Goal: Transaction & Acquisition: Purchase product/service

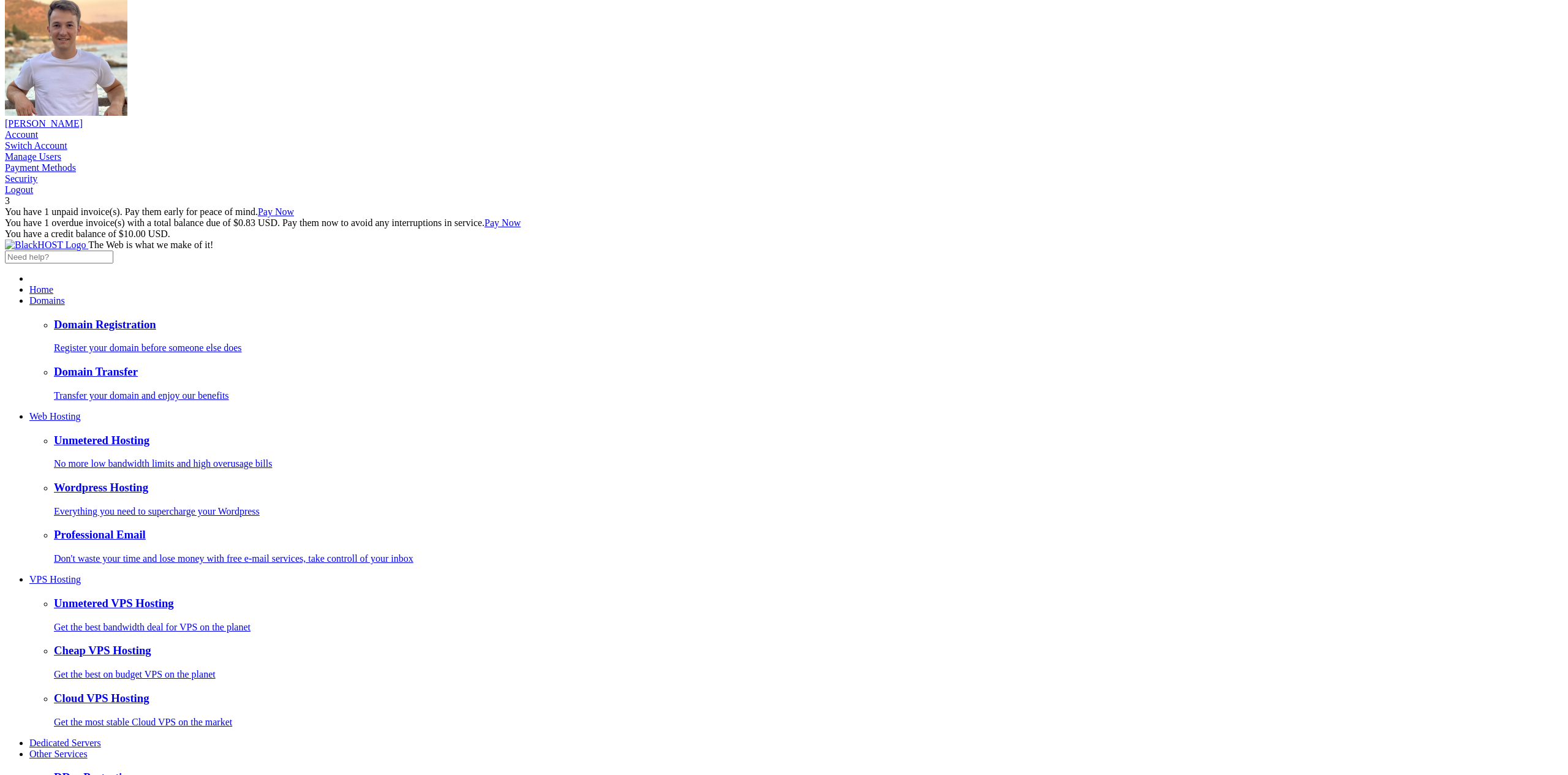
scroll to position [12, 0]
drag, startPoint x: 456, startPoint y: 393, endPoint x: 477, endPoint y: 396, distance: 21.2
radio input "true"
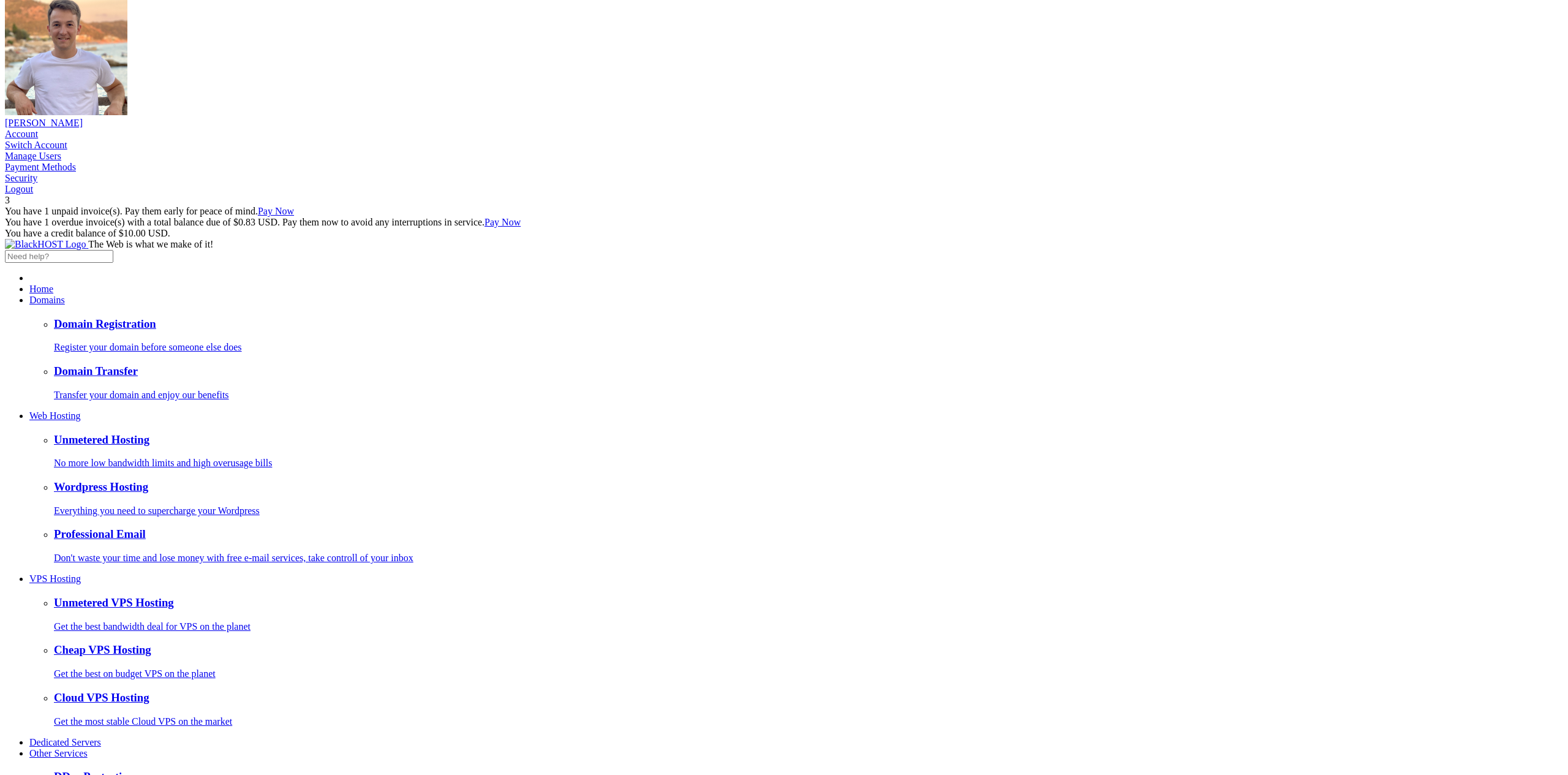
radio input "true"
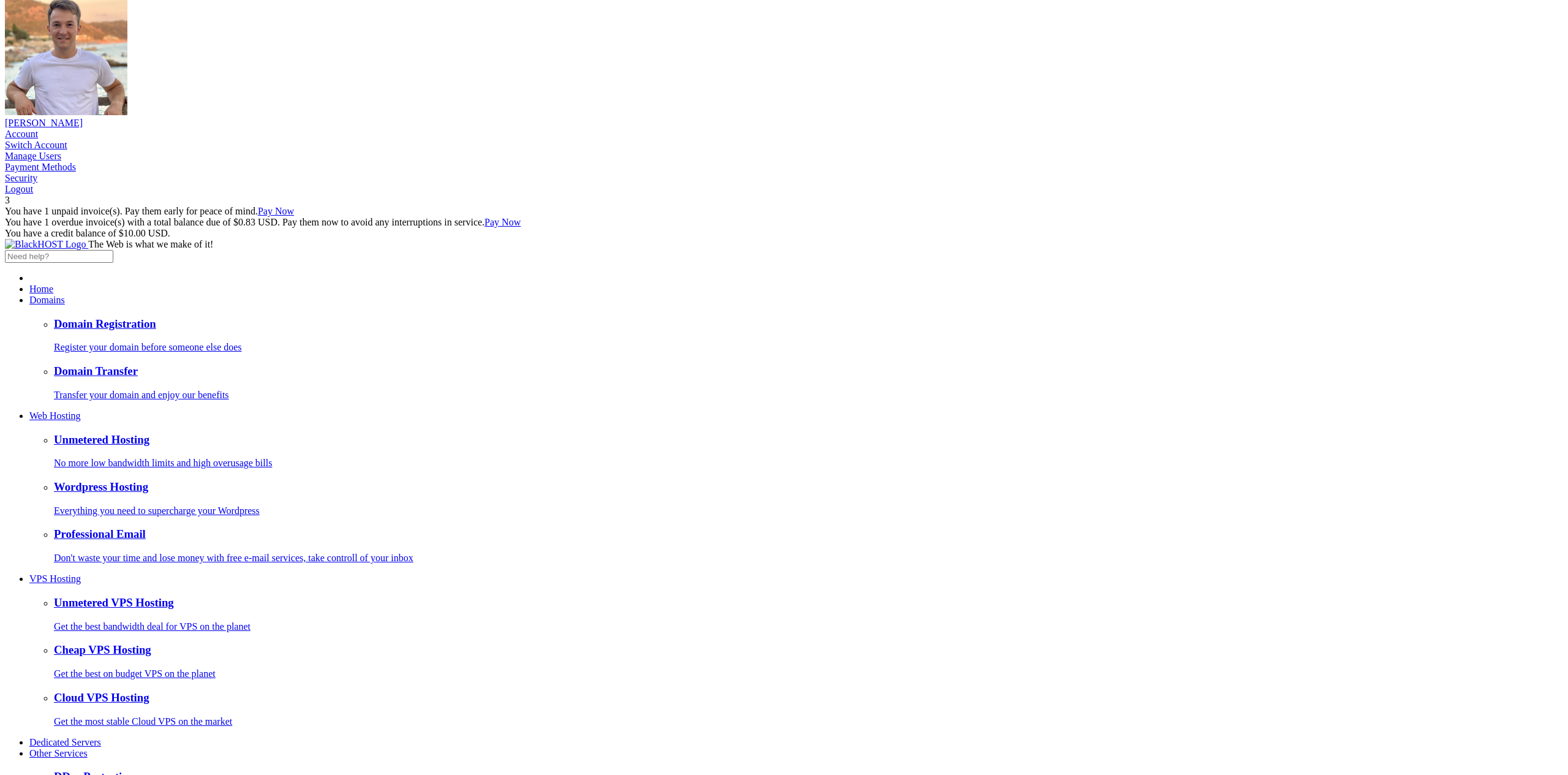
radio input "true"
